Goal: Task Accomplishment & Management: Use online tool/utility

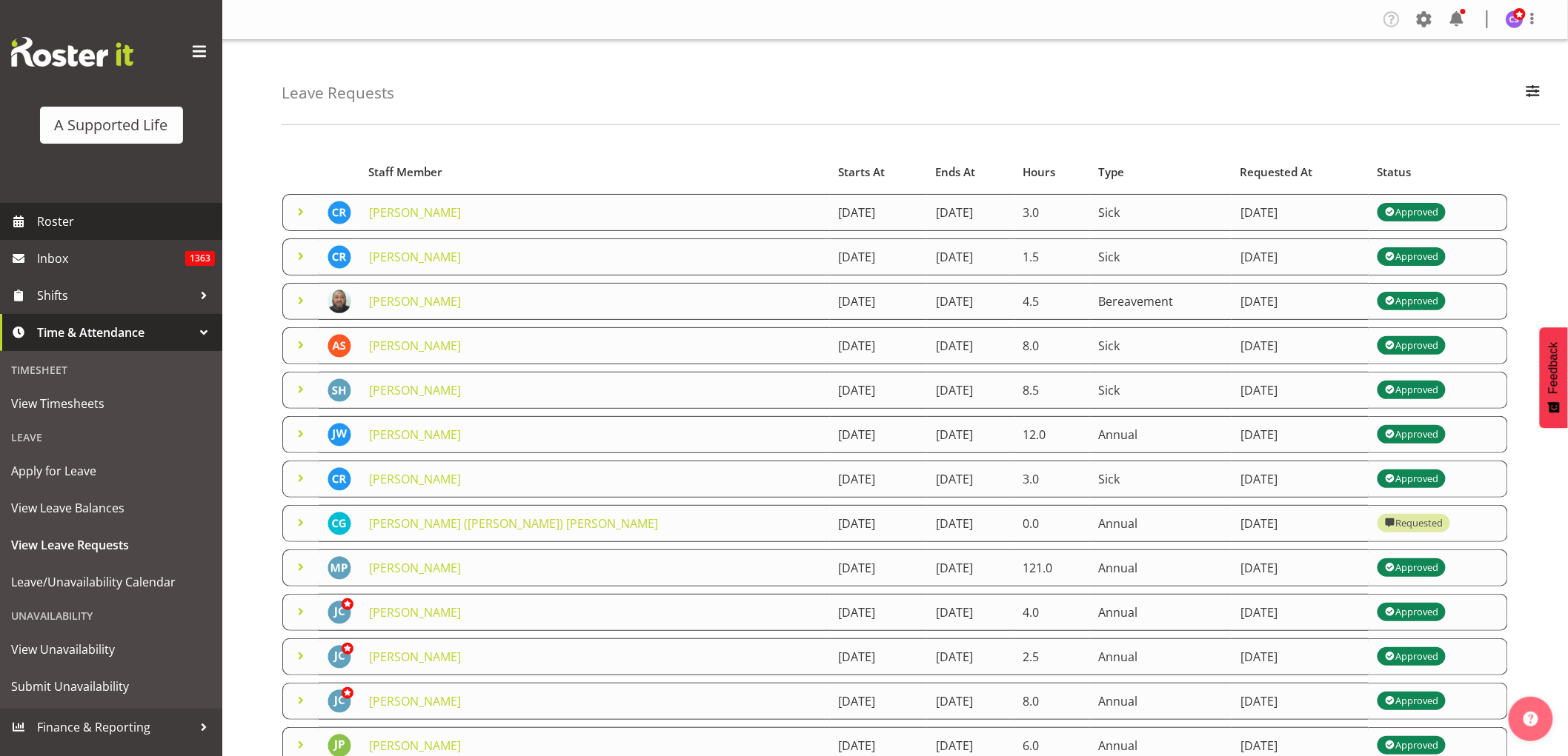
click at [60, 224] on span "Roster" at bounding box center [126, 222] width 178 height 22
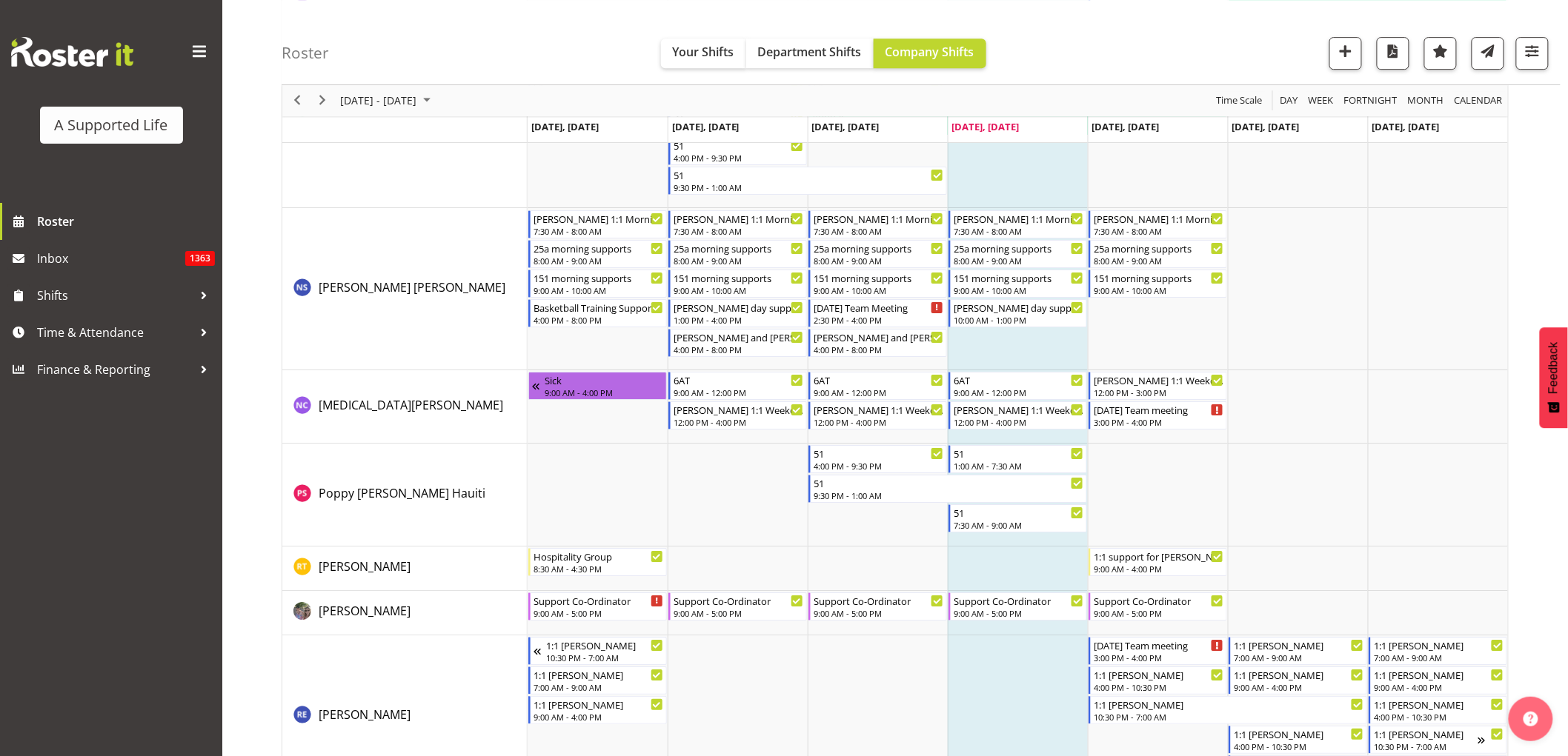
scroll to position [7905, 0]
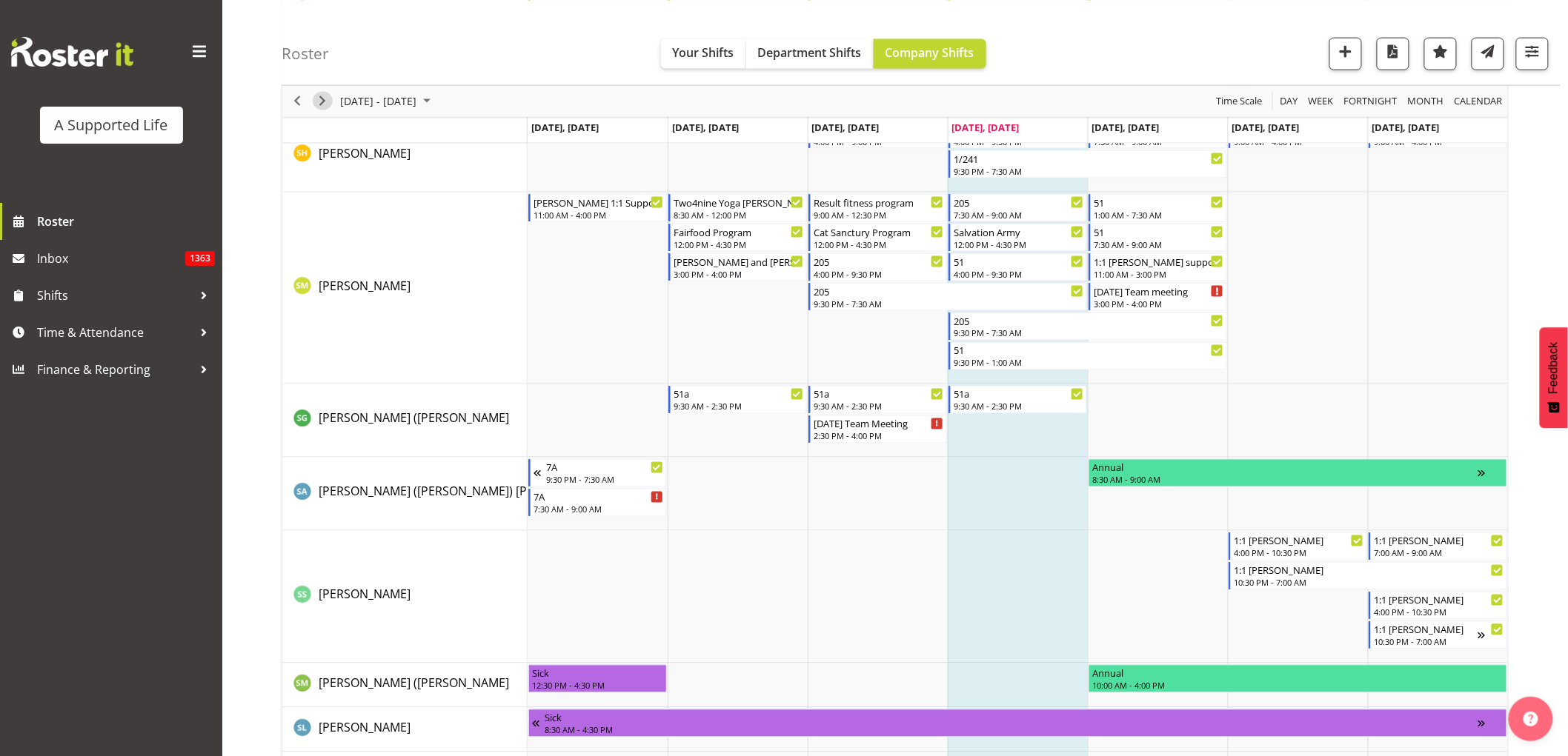
drag, startPoint x: 321, startPoint y: 108, endPoint x: 437, endPoint y: 201, distance: 148.7
click at [321, 108] on span "Next" at bounding box center [322, 100] width 18 height 18
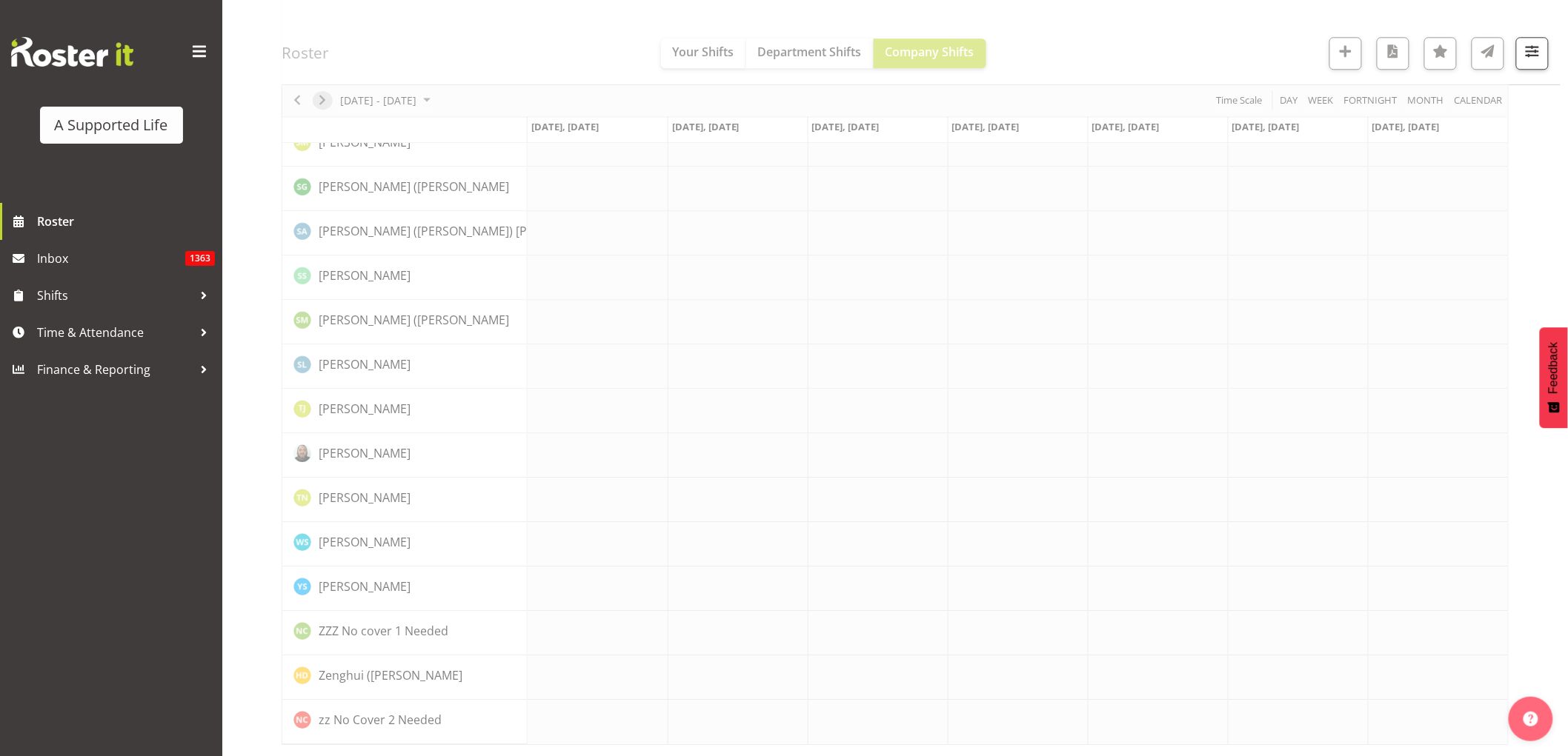
scroll to position [0, 0]
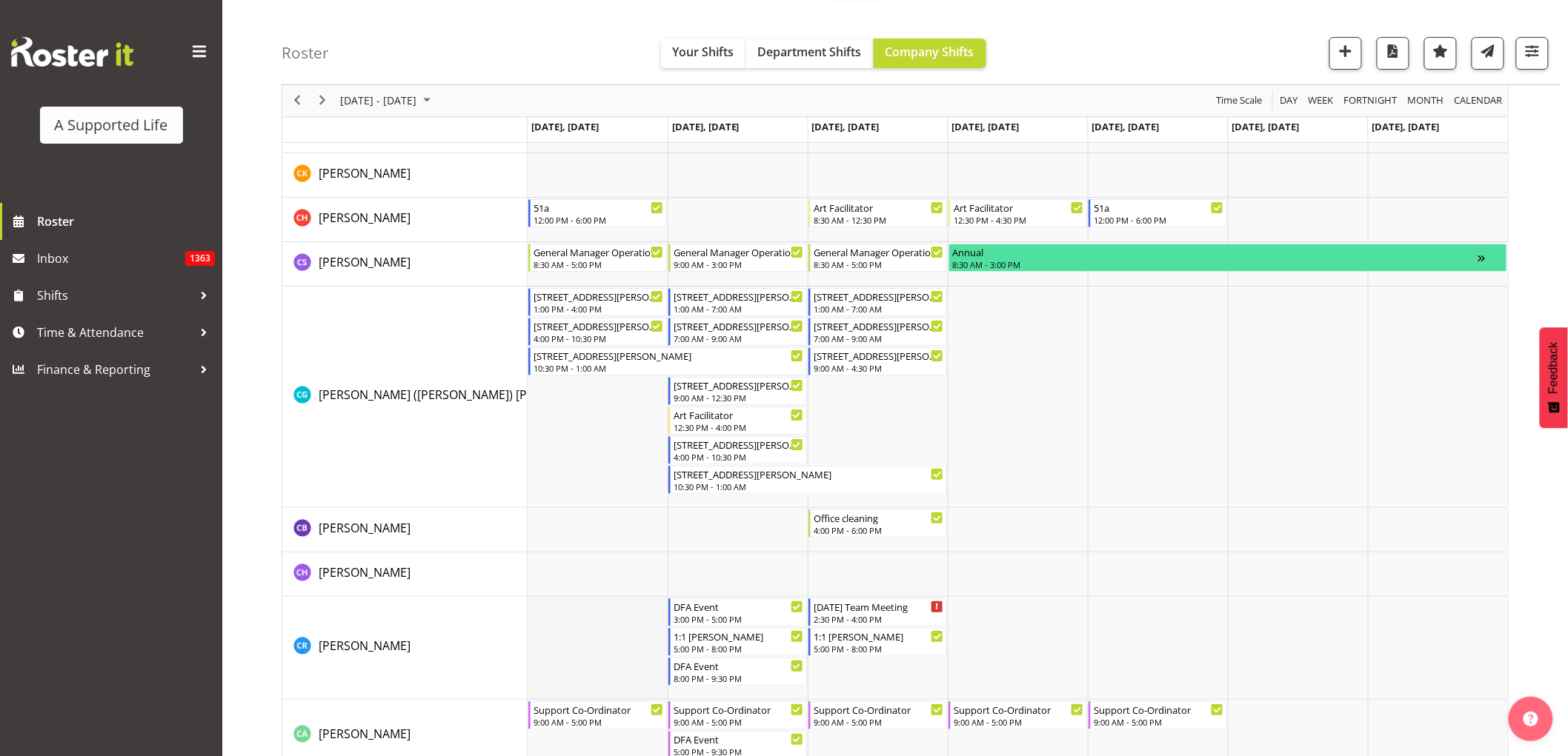
scroll to position [2271, 0]
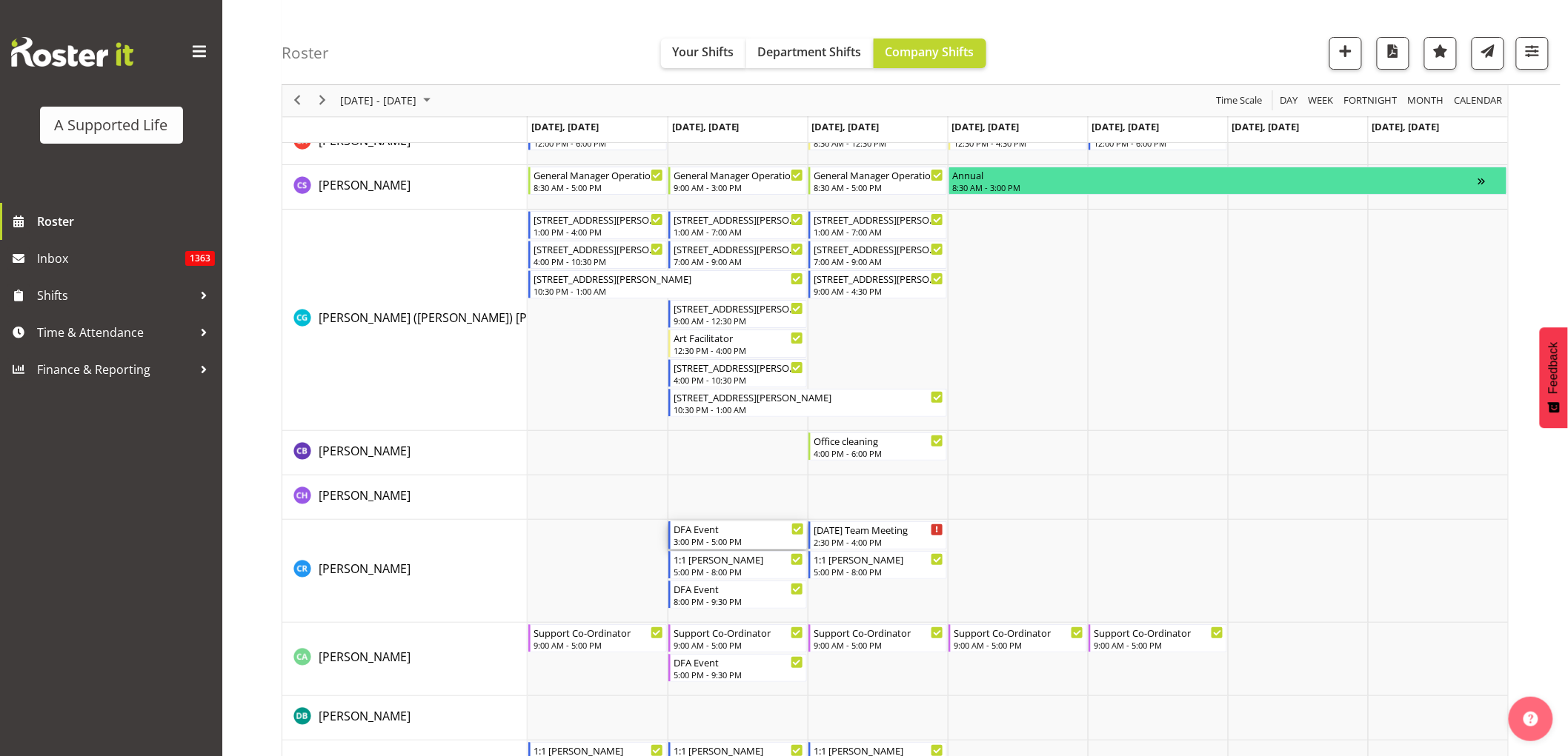
click at [760, 538] on div "3:00 PM - 5:00 PM" at bounding box center [738, 542] width 130 height 12
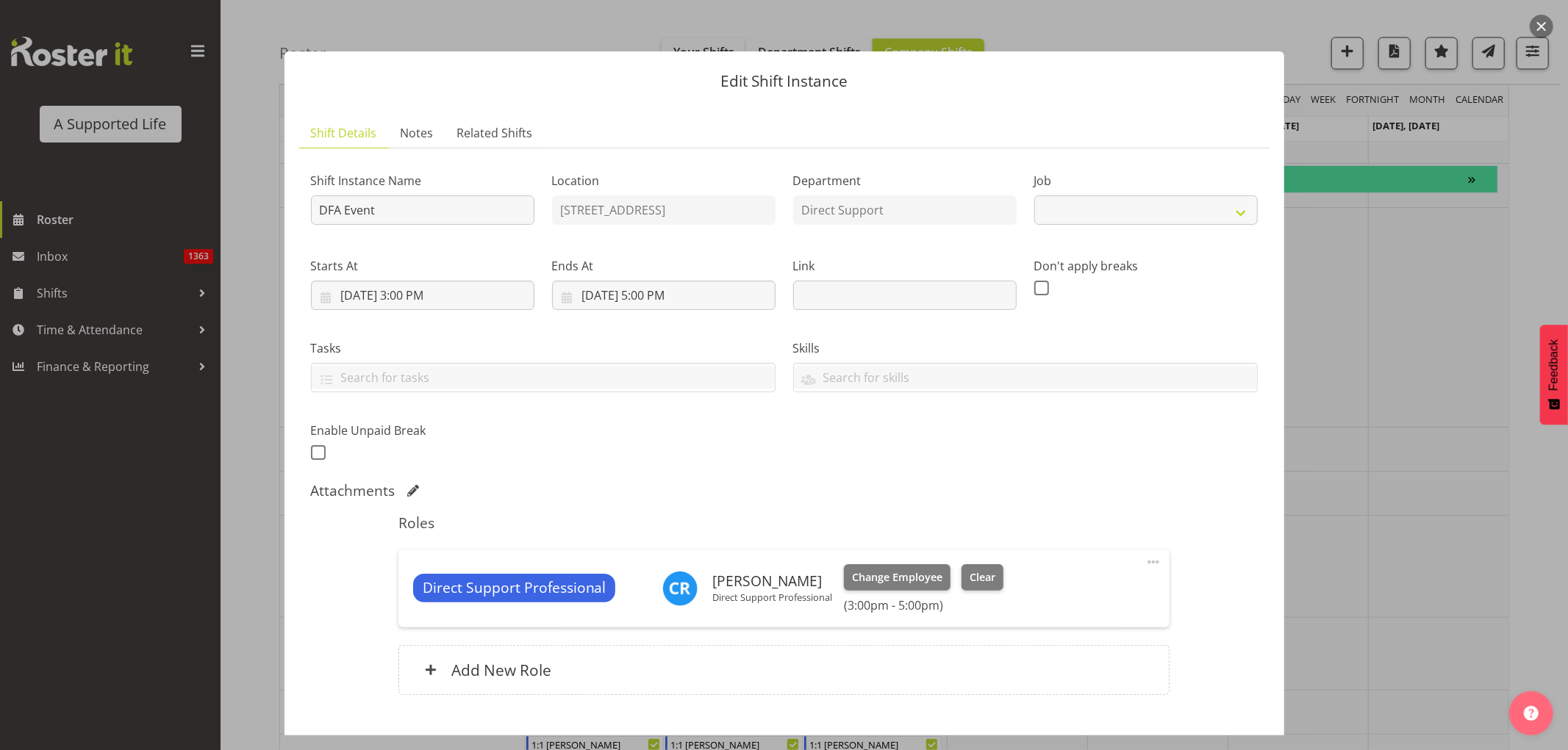
select select "4112"
click at [1144, 560] on span at bounding box center [1153, 562] width 18 height 18
click at [1039, 596] on link "Edit" at bounding box center [1091, 594] width 141 height 27
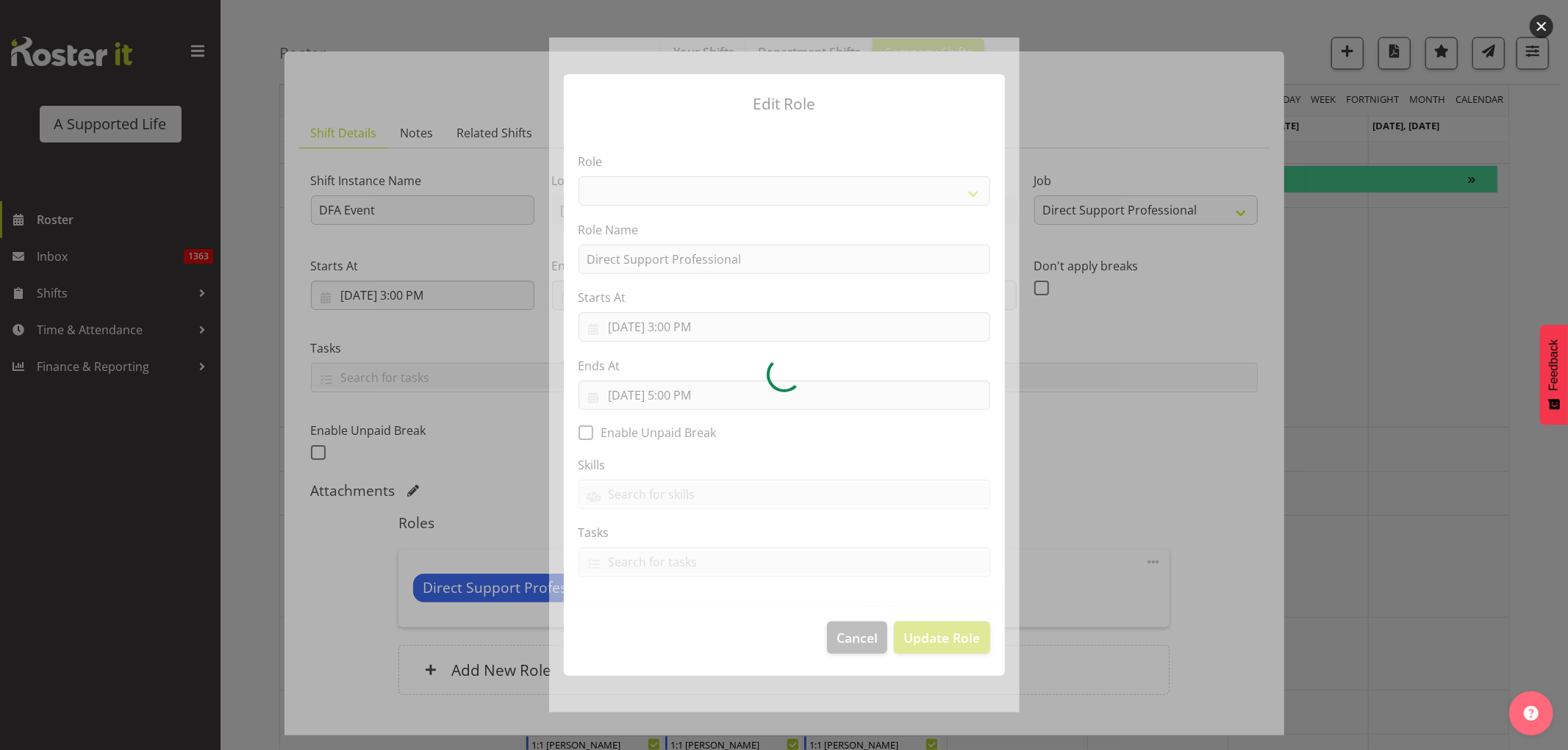
select select "519"
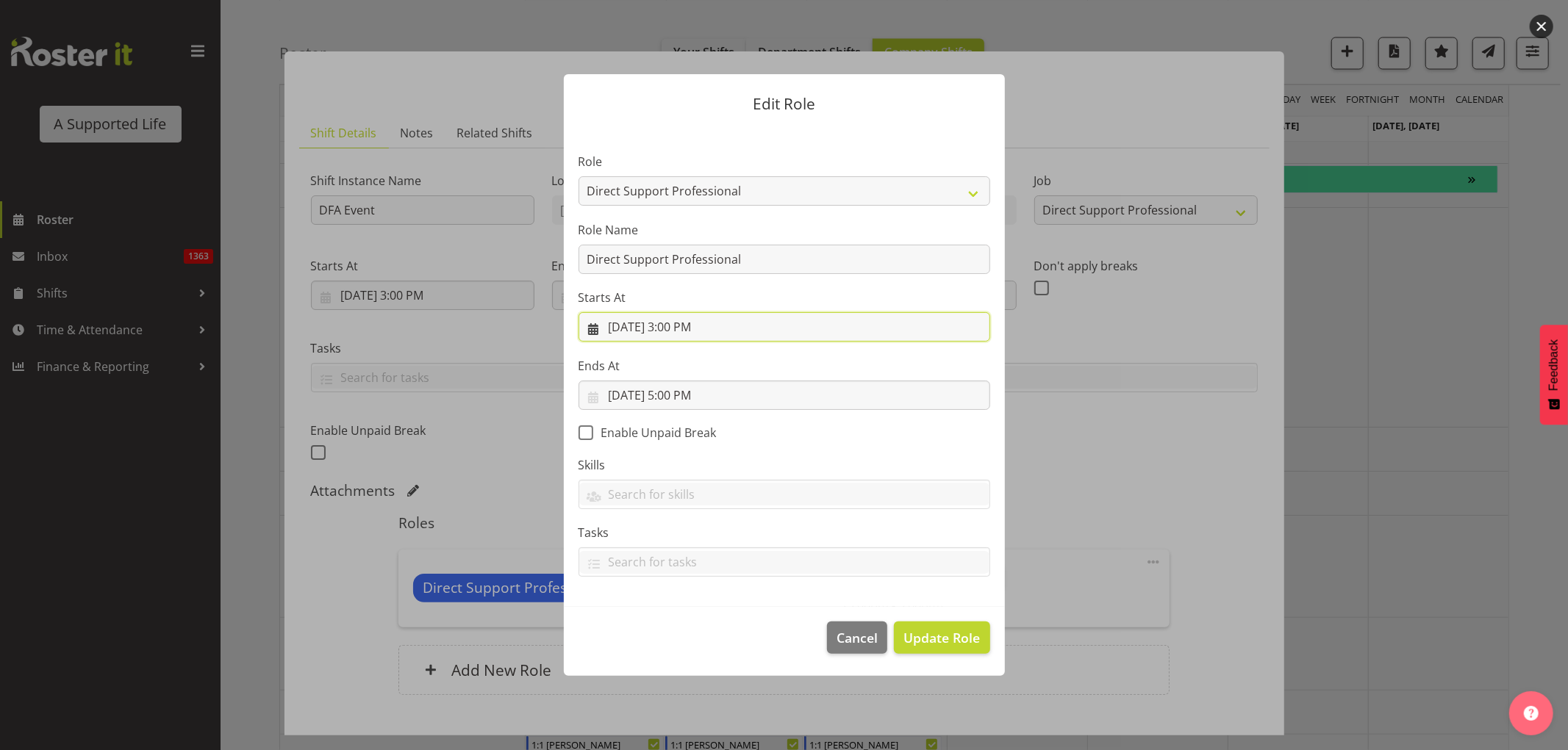
click at [701, 324] on input "[DATE] 3:00 PM" at bounding box center [784, 327] width 412 height 29
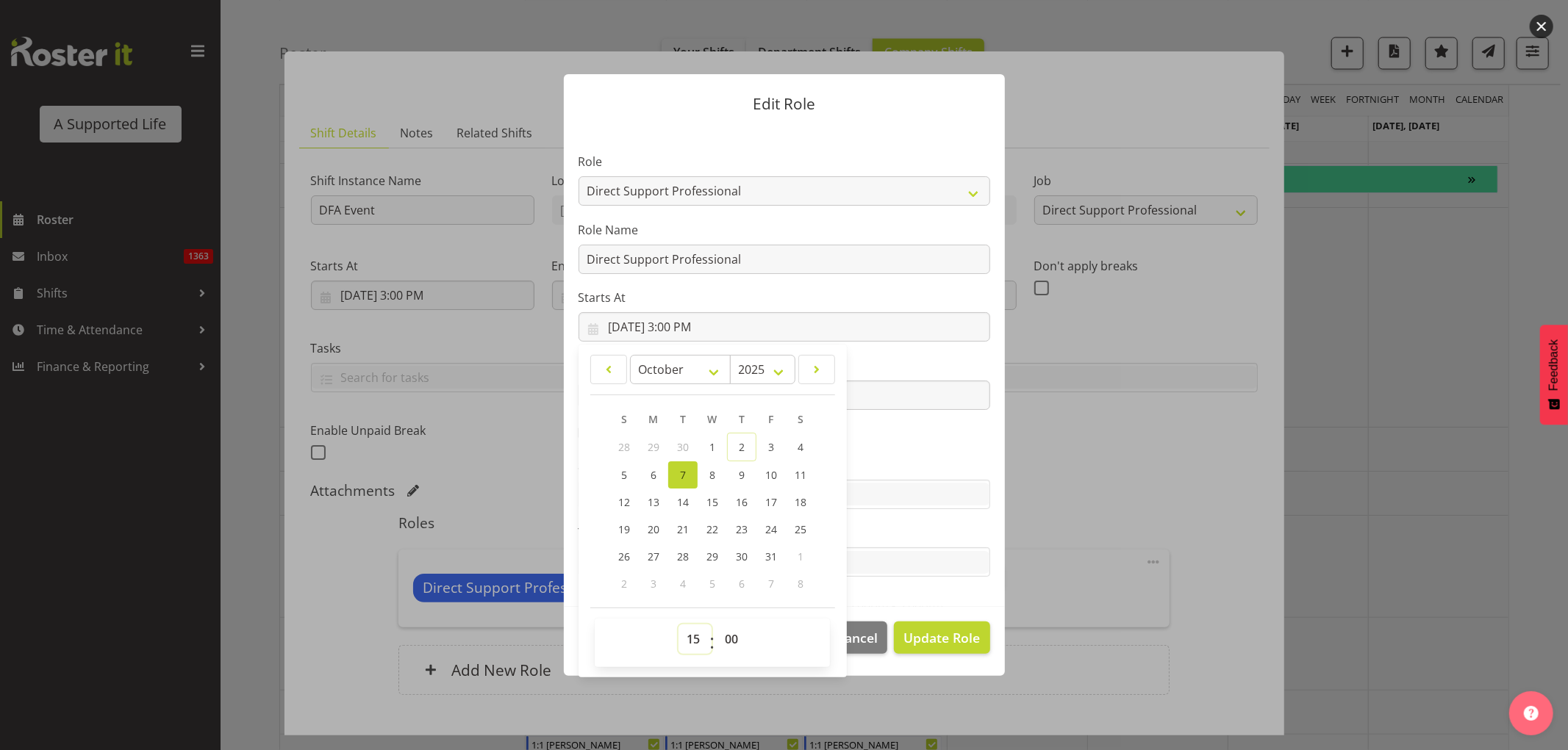
click at [696, 643] on select "00 01 02 03 04 05 06 07 08 09 10 11 12 13 14 15 16 17 18 19 20 21 22 23" at bounding box center [695, 640] width 33 height 29
select select "14"
click at [678, 625] on select "00 01 02 03 04 05 06 07 08 09 10 11 12 13 14 15 16 17 18 19 20 21 22 23" at bounding box center [695, 640] width 33 height 29
type input "[DATE] 2:00 PM"
click at [729, 632] on select "00 01 02 03 04 05 06 07 08 09 10 11 12 13 14 15 16 17 18 19 20 21 22 23 24 25 2…" at bounding box center [733, 640] width 33 height 29
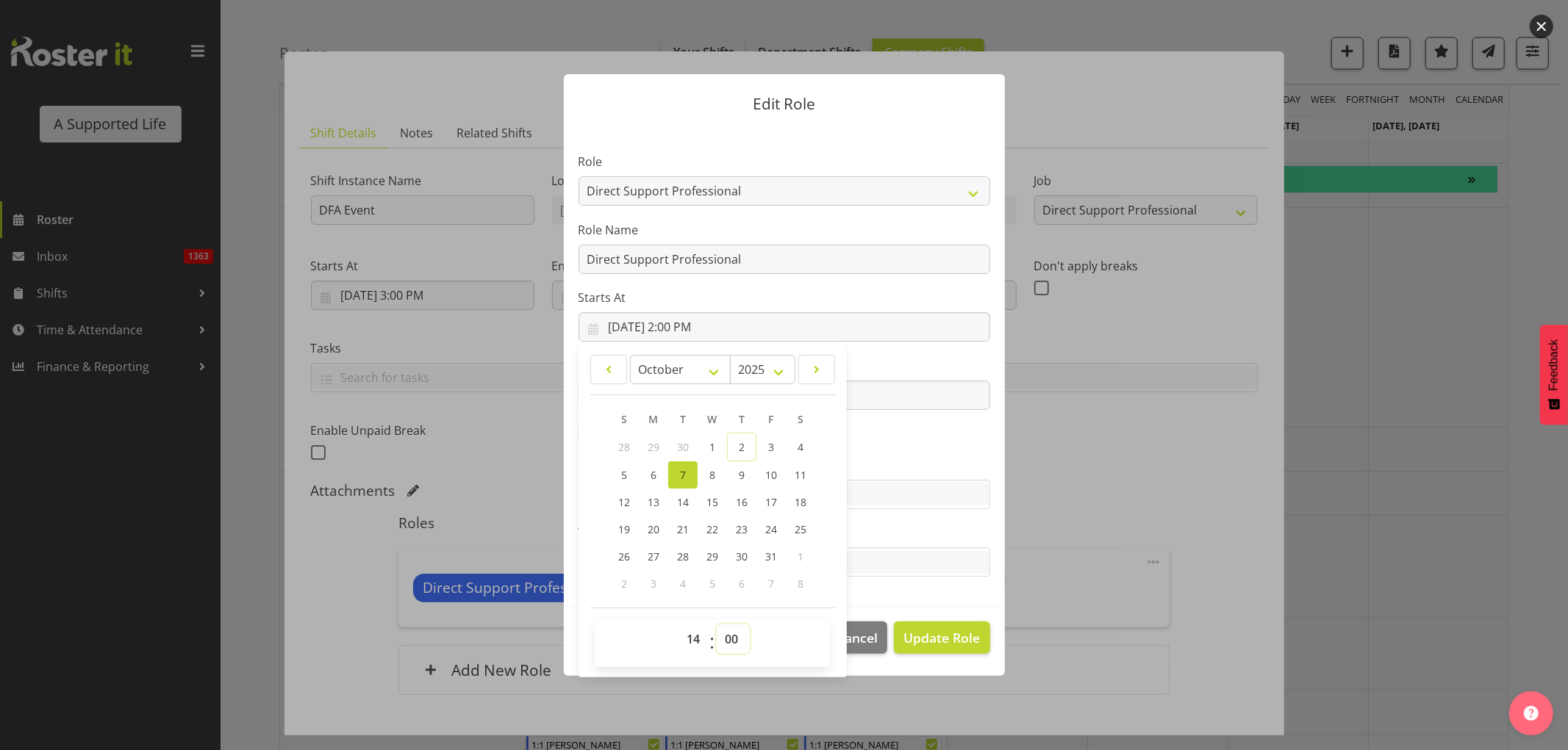
select select "30"
click at [717, 625] on select "00 01 02 03 04 05 06 07 08 09 10 11 12 13 14 15 16 17 18 19 20 21 22 23 24 25 2…" at bounding box center [733, 640] width 33 height 29
type input "[DATE] 2:30 PM"
click at [980, 640] on button "Update Role" at bounding box center [942, 638] width 96 height 33
select select
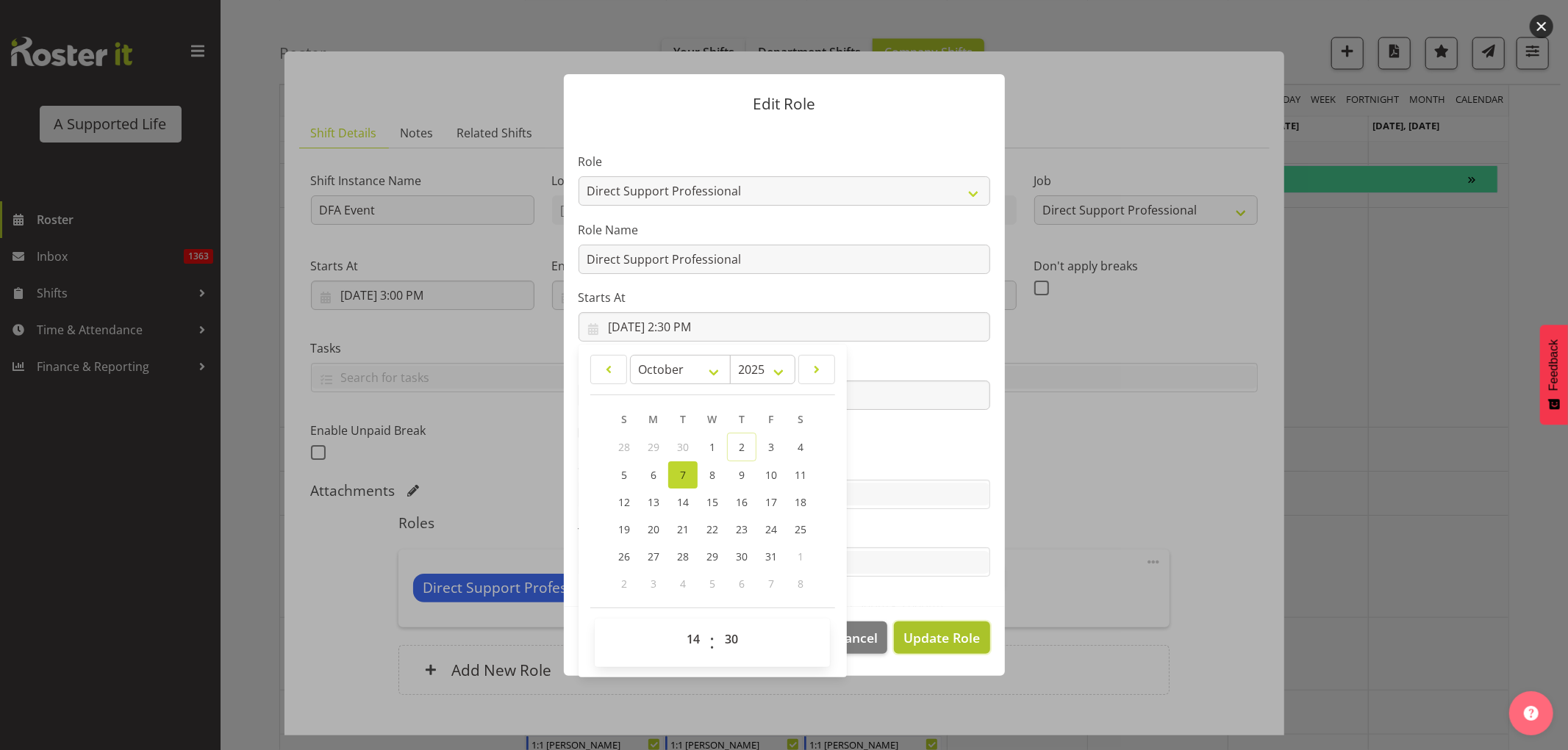
select select
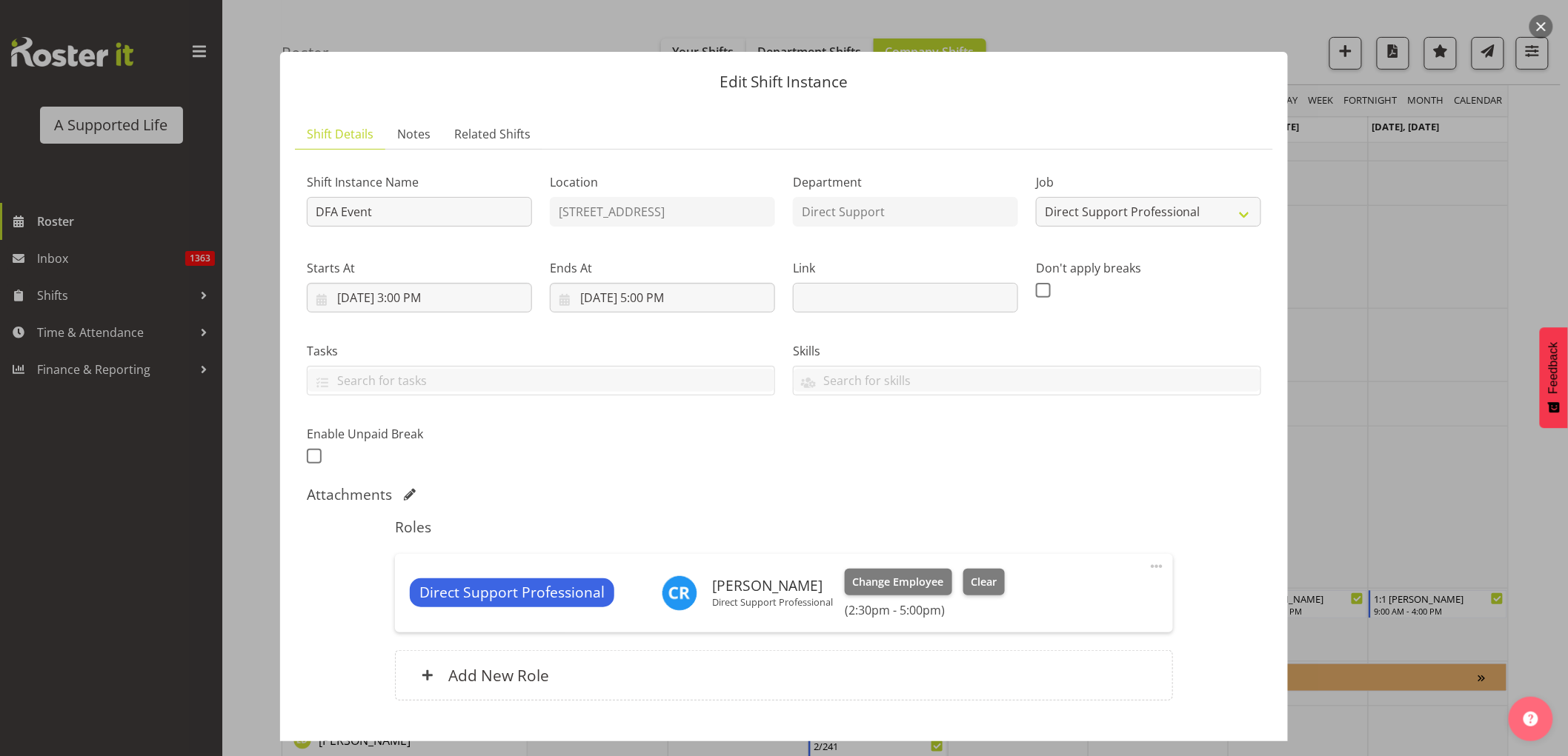
scroll to position [2683, 0]
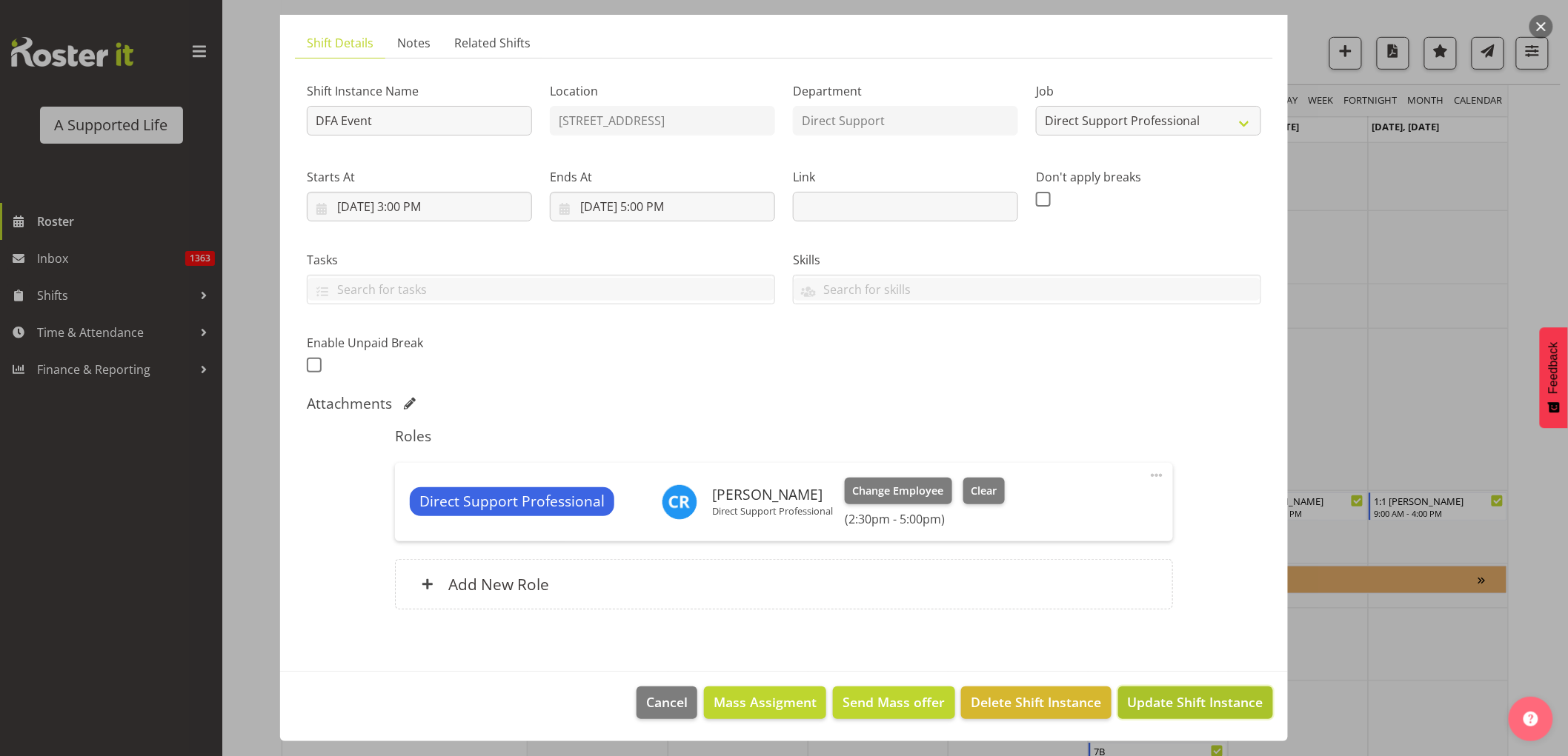
click at [1203, 711] on span "Update Shift Instance" at bounding box center [1195, 702] width 136 height 19
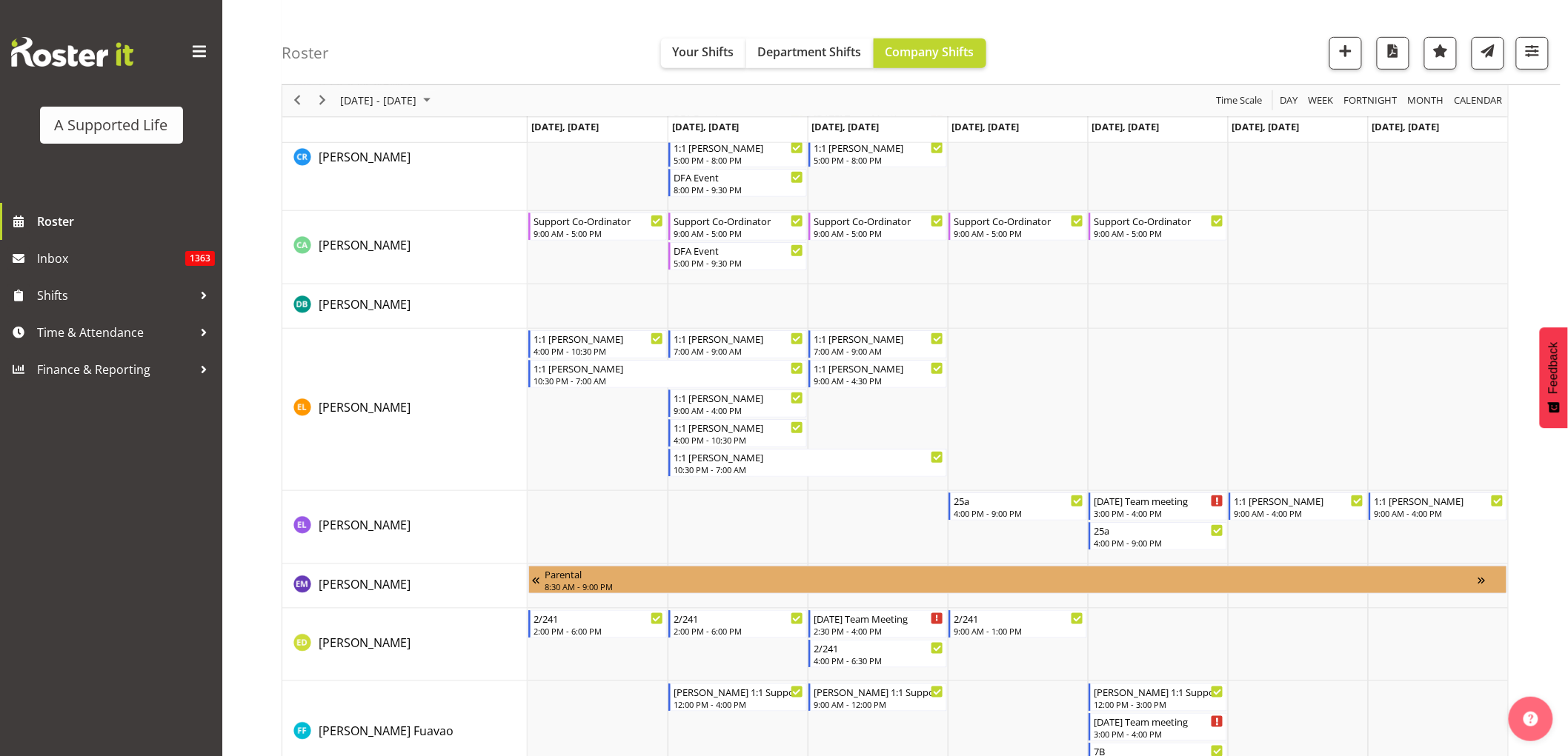
scroll to position [5414, 0]
